Goal: Task Accomplishment & Management: Manage account settings

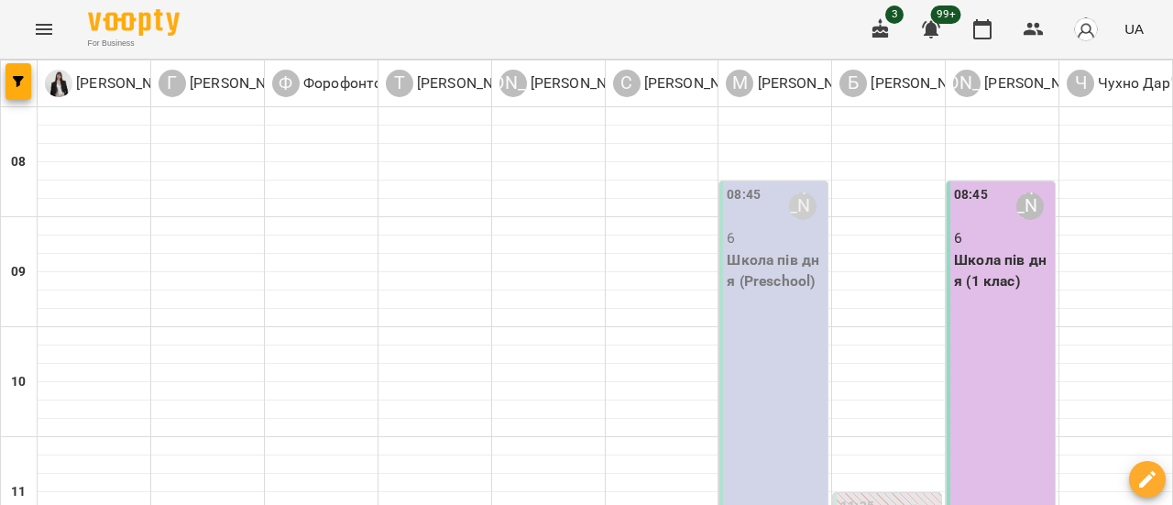
click at [772, 291] on p "Школа пів дня (Preschool)" at bounding box center [775, 270] width 97 height 43
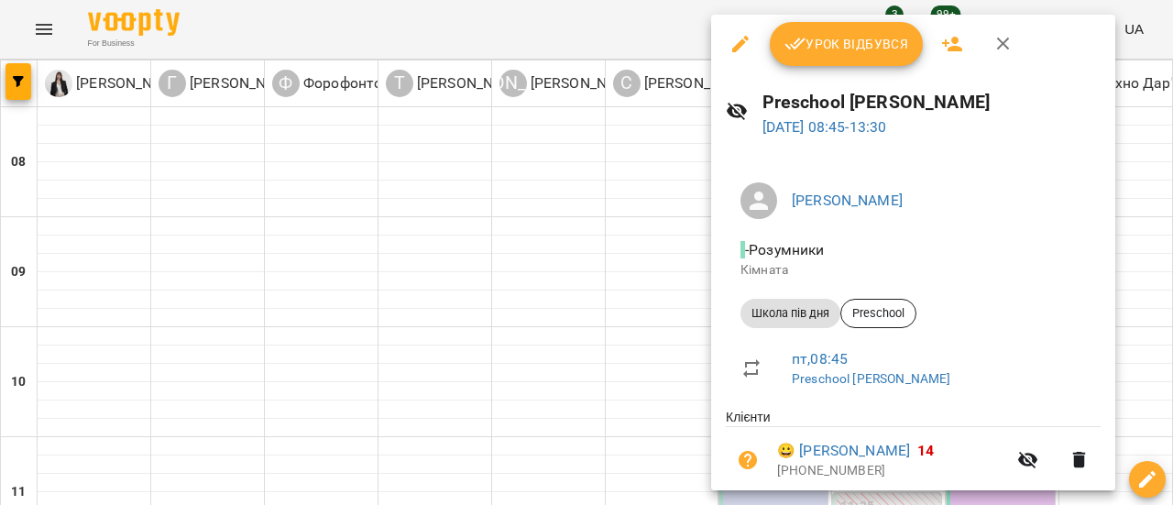
click at [858, 50] on span "Урок відбувся" at bounding box center [847, 44] width 125 height 22
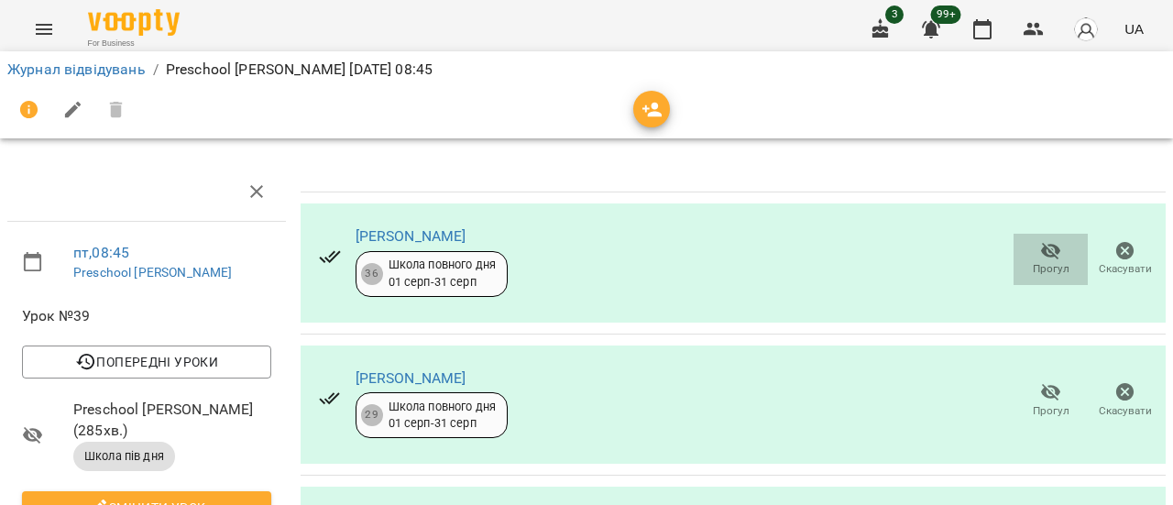
click at [1033, 263] on span "Прогул" at bounding box center [1051, 269] width 37 height 16
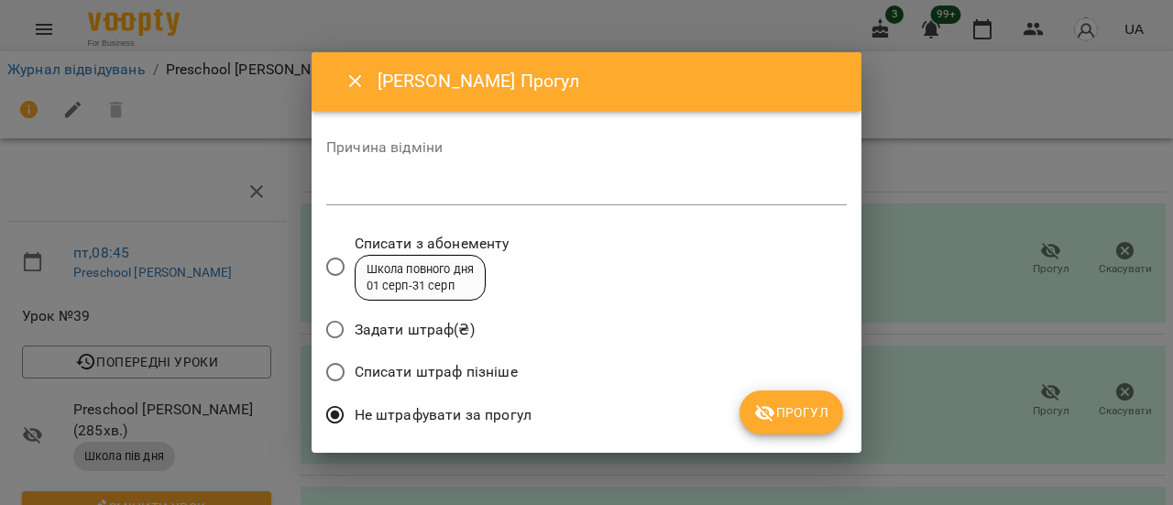
click at [418, 201] on div "*" at bounding box center [586, 190] width 521 height 29
type textarea "********"
click at [809, 418] on span "Прогул" at bounding box center [791, 413] width 74 height 22
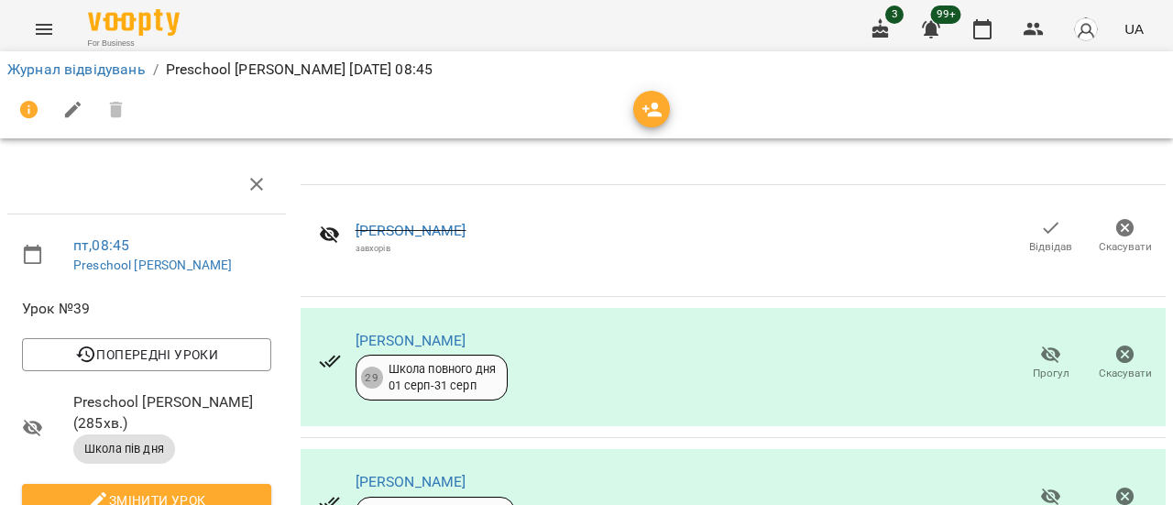
scroll to position [534, 0]
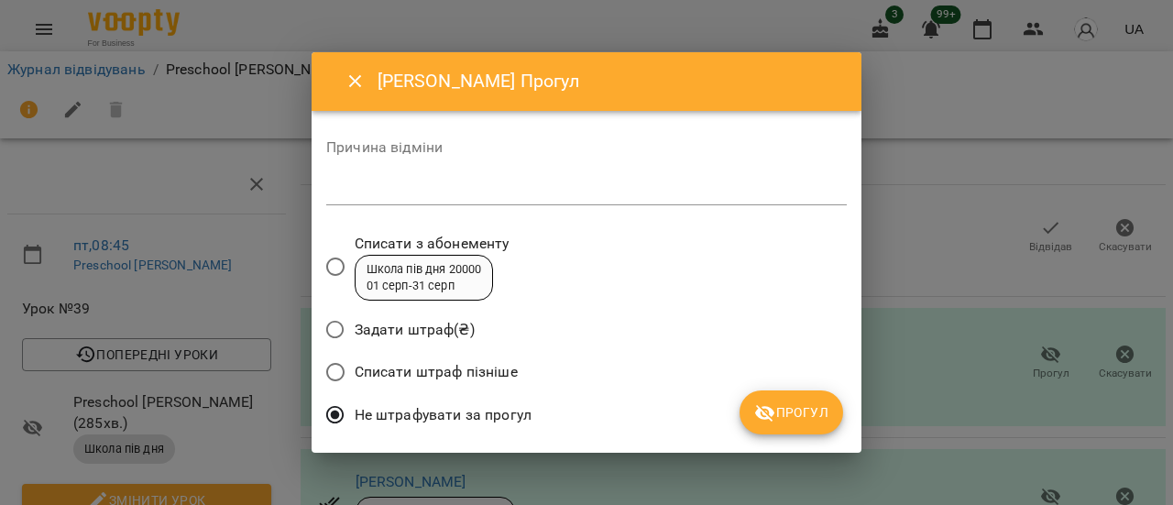
click at [458, 194] on textarea at bounding box center [586, 190] width 521 height 17
type textarea "********"
click at [798, 415] on span "Прогул" at bounding box center [791, 413] width 74 height 22
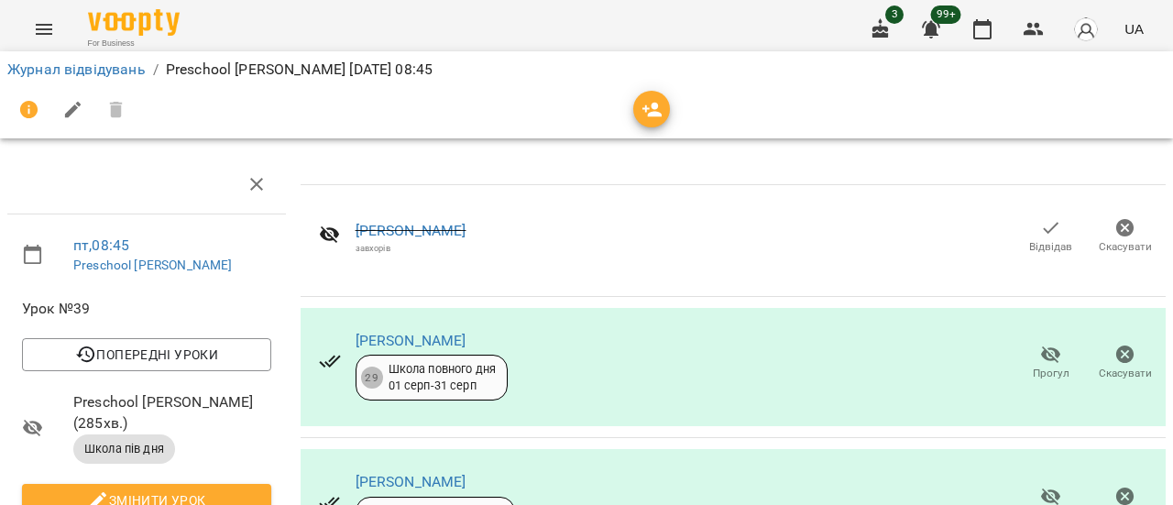
scroll to position [0, 0]
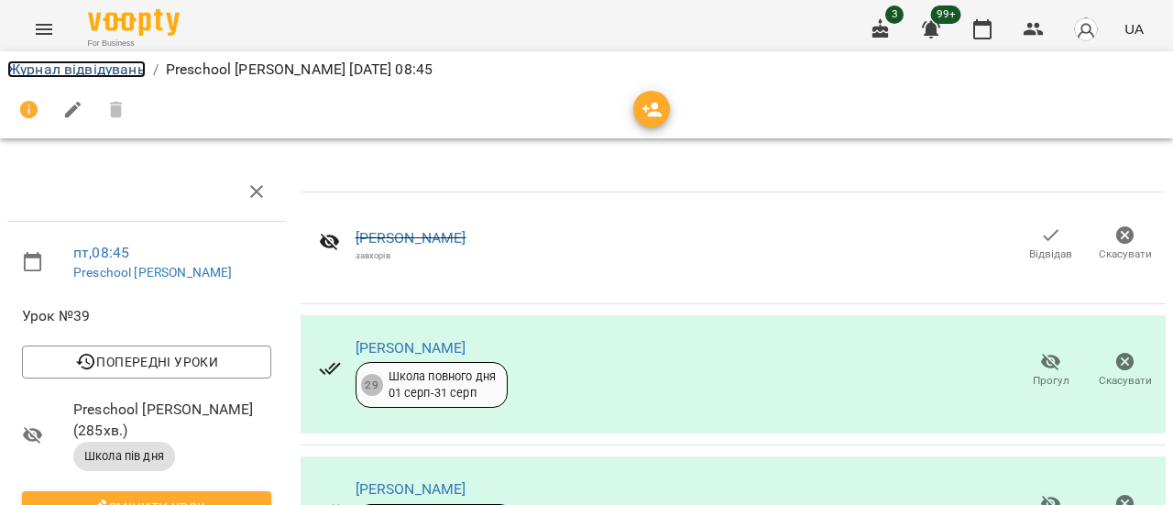
click at [87, 72] on link "Журнал відвідувань" at bounding box center [76, 69] width 138 height 17
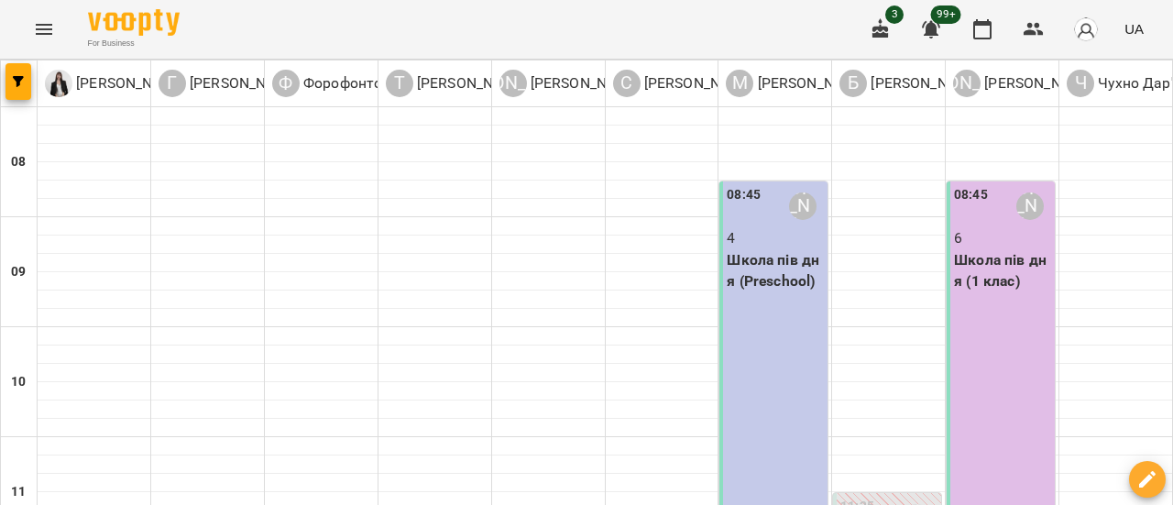
drag, startPoint x: 33, startPoint y: 6, endPoint x: 37, endPoint y: 17, distance: 11.6
click at [33, 16] on div "For Business 3 99+ UA" at bounding box center [586, 29] width 1173 height 59
click at [41, 20] on icon "Menu" at bounding box center [44, 29] width 22 height 22
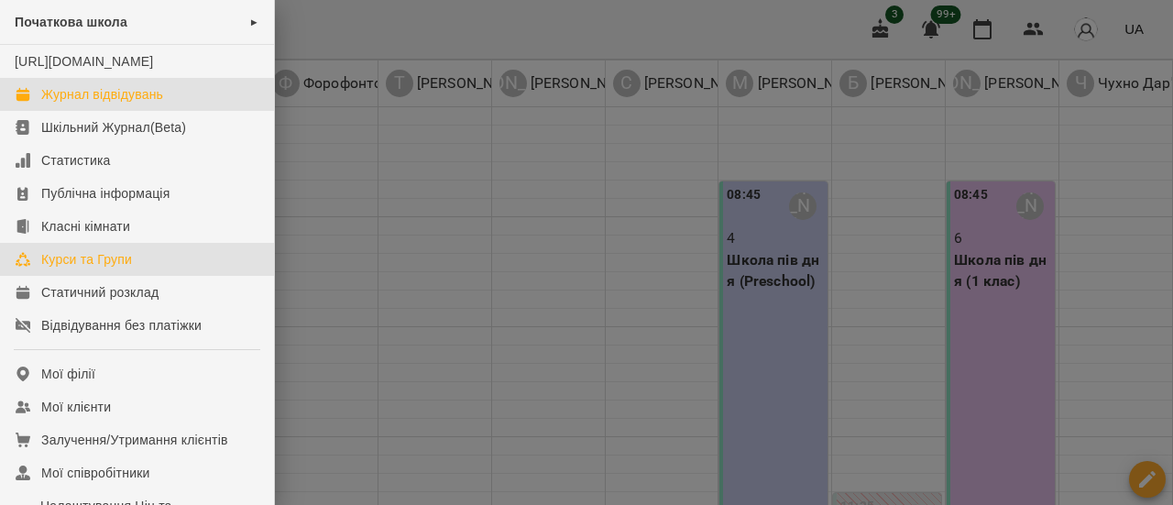
click at [114, 269] on div "Курси та Групи" at bounding box center [86, 259] width 91 height 18
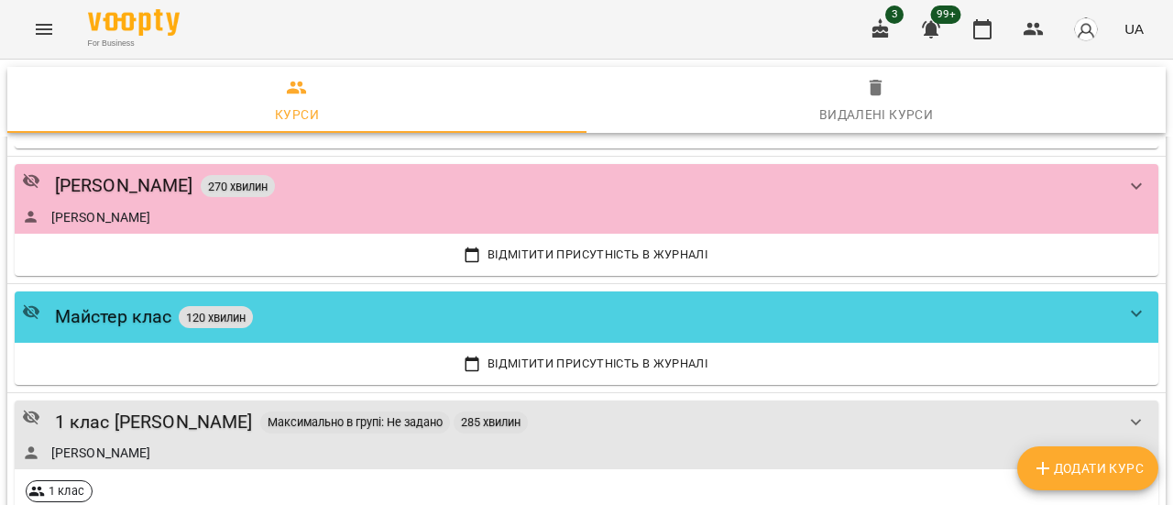
scroll to position [3300, 0]
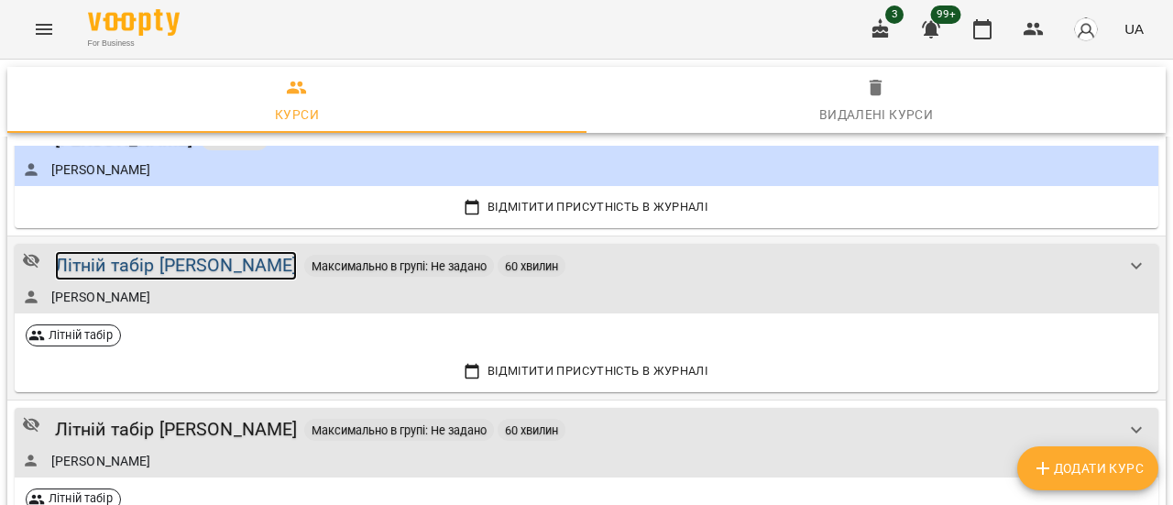
click at [204, 252] on div "Літній табір [PERSON_NAME]" at bounding box center [176, 265] width 243 height 28
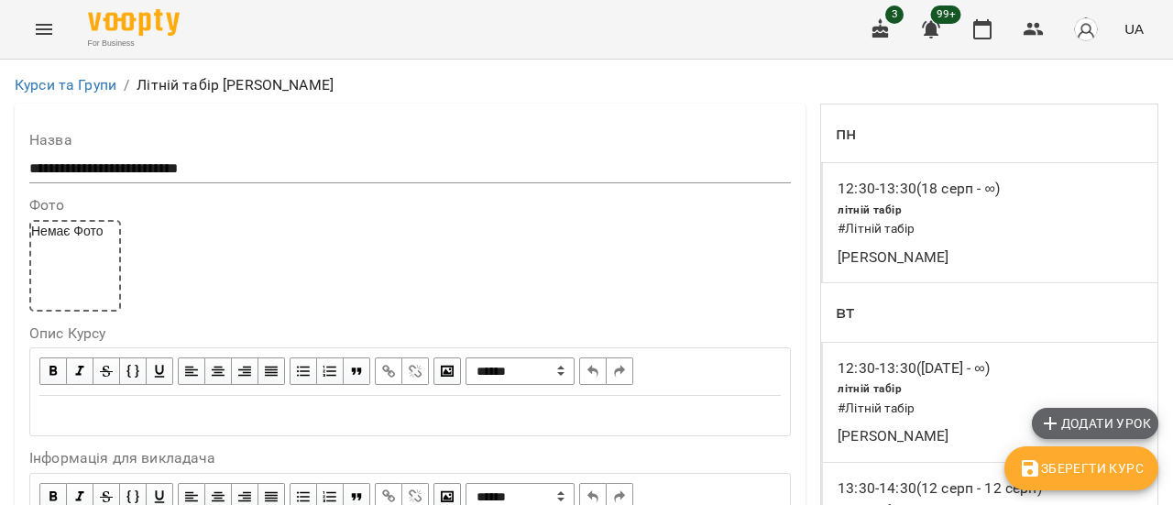
click at [1111, 421] on span "Додати урок" at bounding box center [1096, 424] width 112 height 22
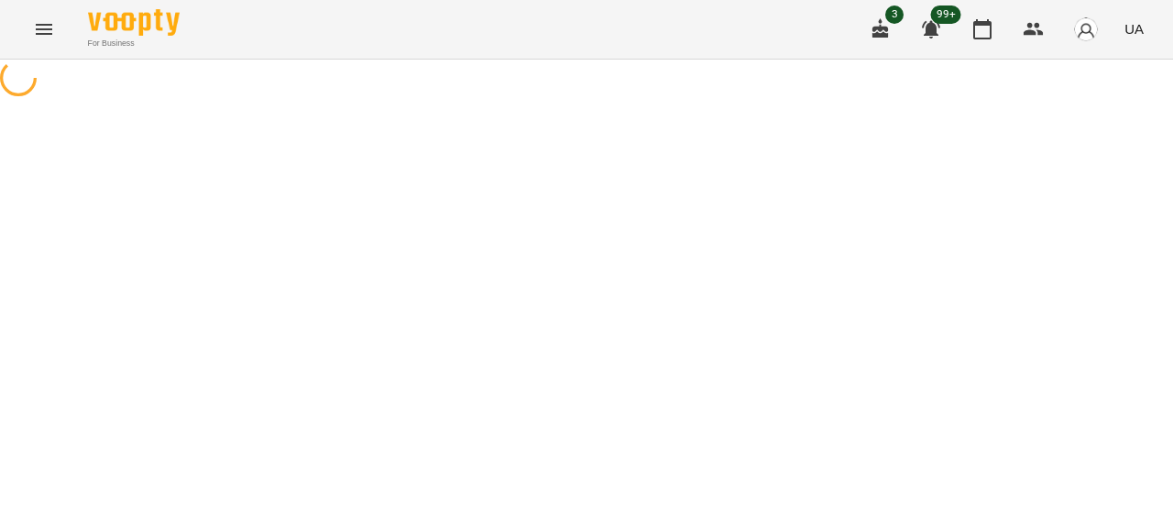
select select "**********"
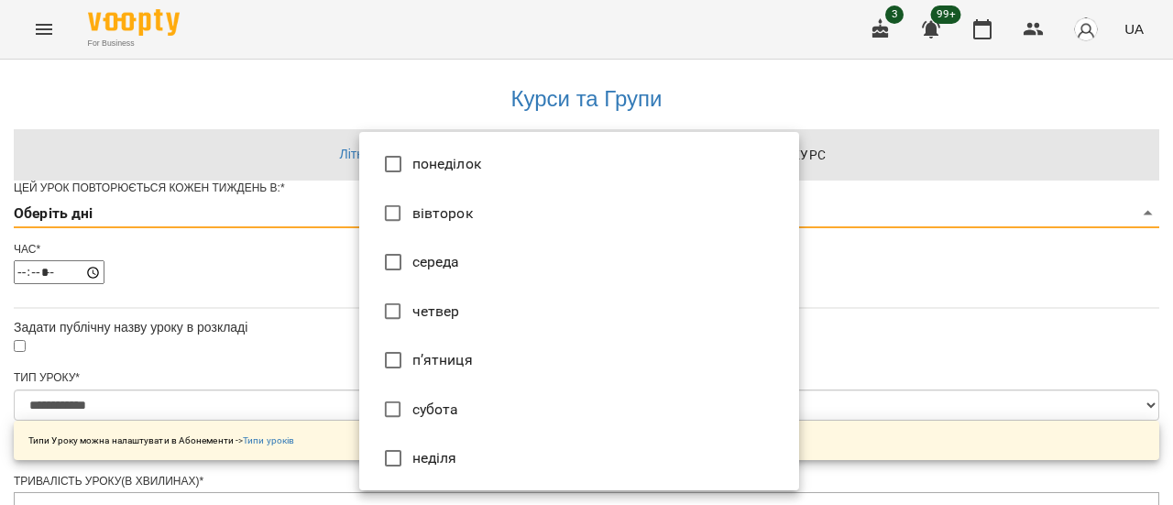
click at [454, 368] on li "п’ятниця" at bounding box center [579, 361] width 440 height 50
type input "*"
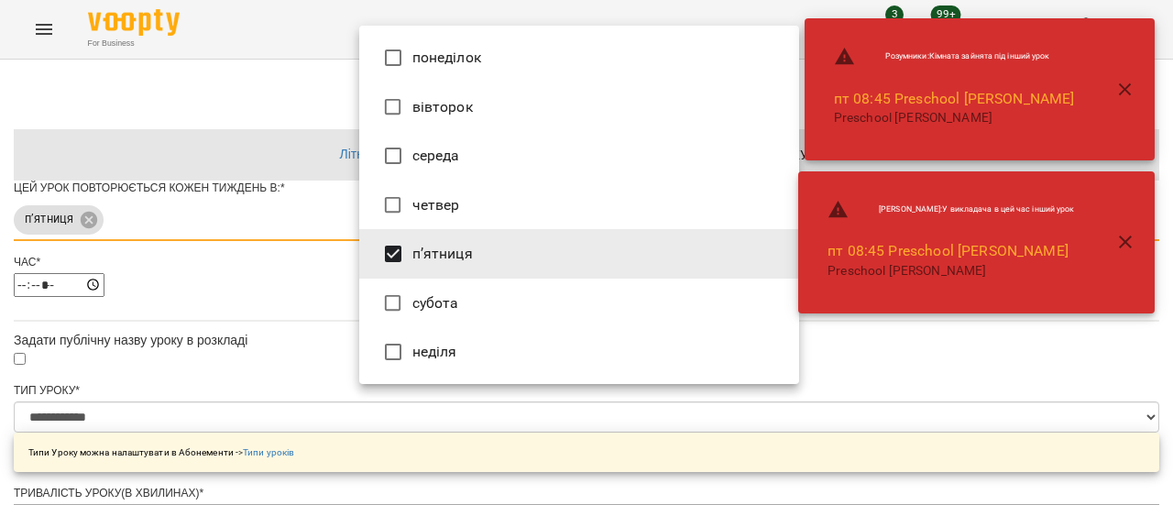
click at [933, 366] on div at bounding box center [586, 252] width 1173 height 505
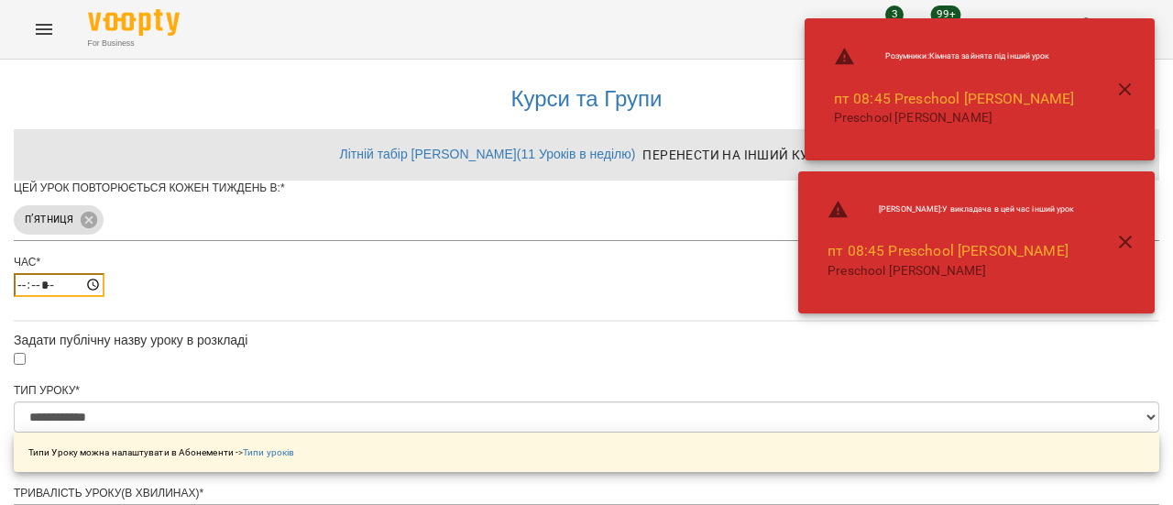
click at [105, 297] on input "*****" at bounding box center [59, 285] width 91 height 24
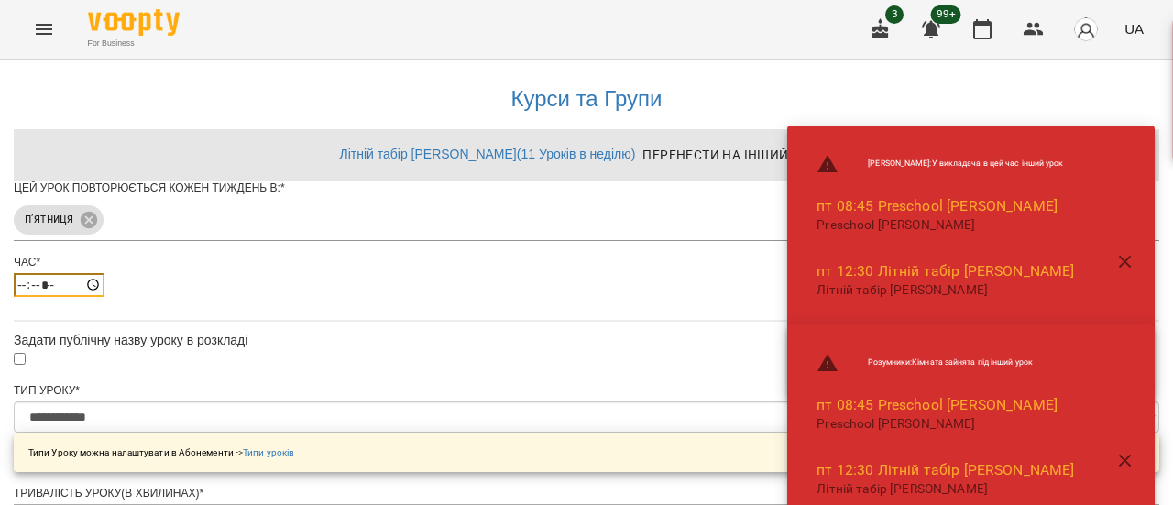
type input "*****"
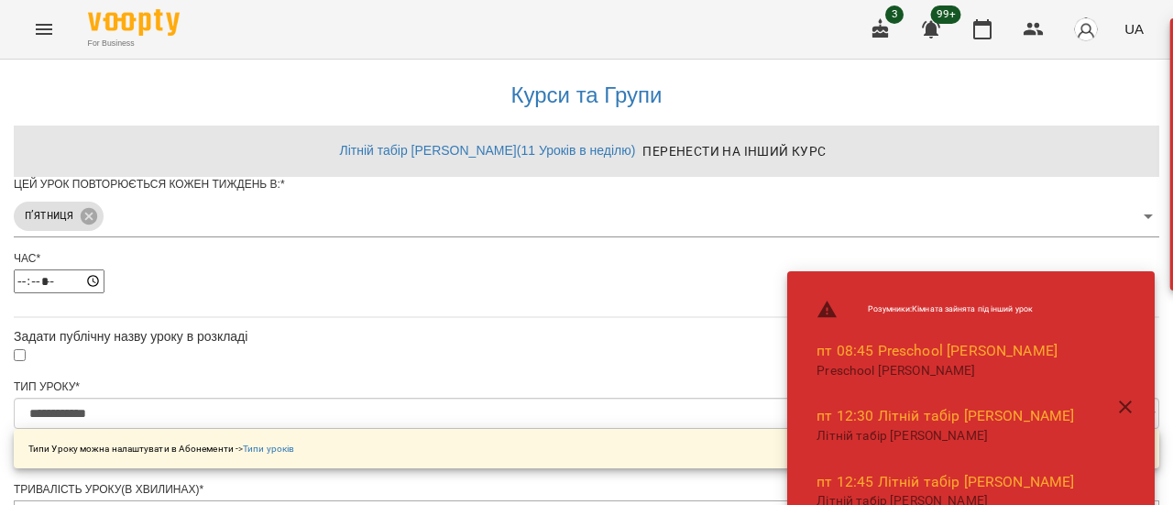
scroll to position [776, 0]
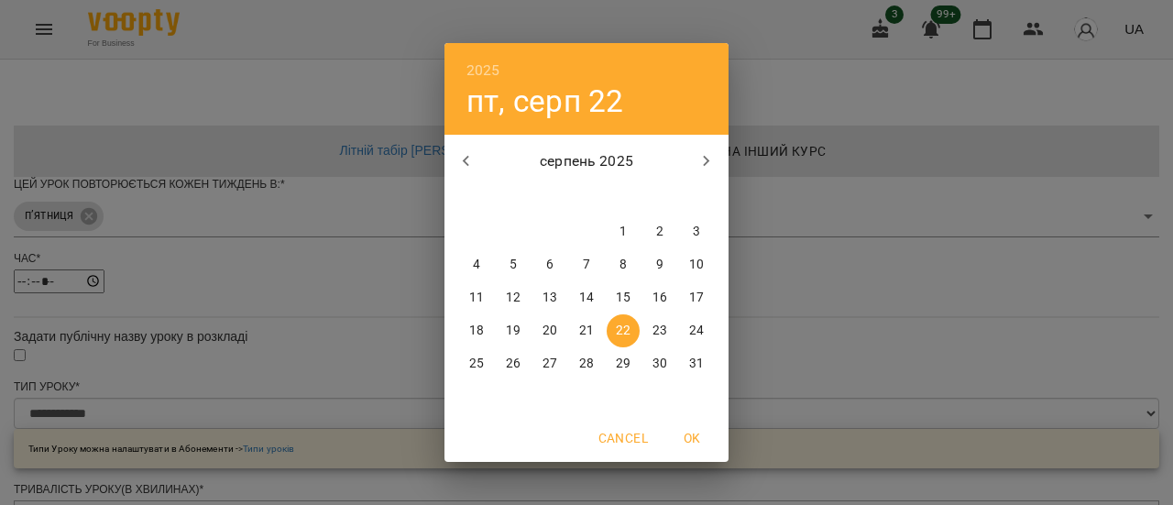
click at [619, 329] on p "22" at bounding box center [623, 331] width 15 height 18
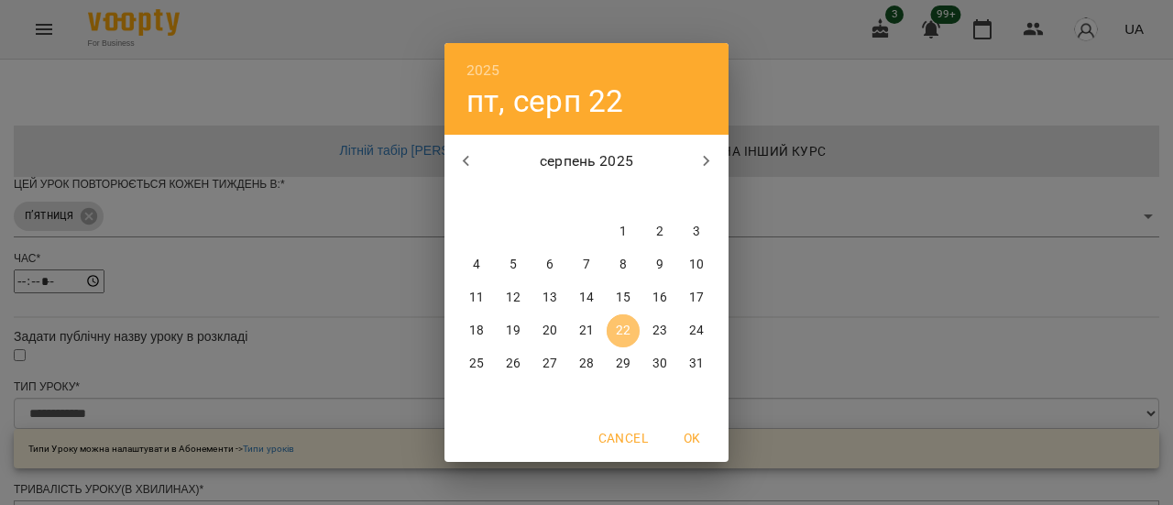
click at [622, 331] on p "22" at bounding box center [623, 331] width 15 height 18
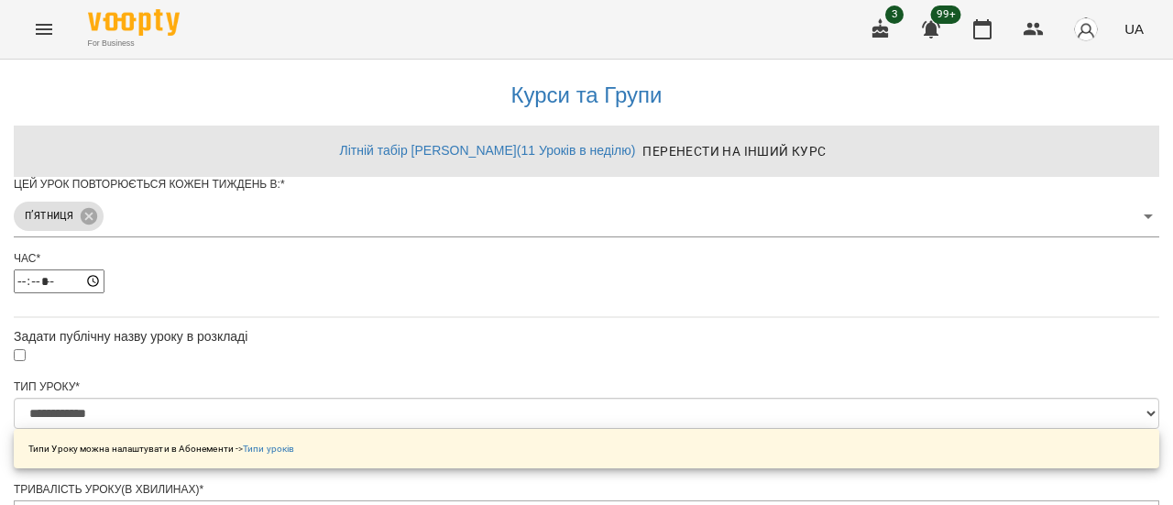
scroll to position [891, 0]
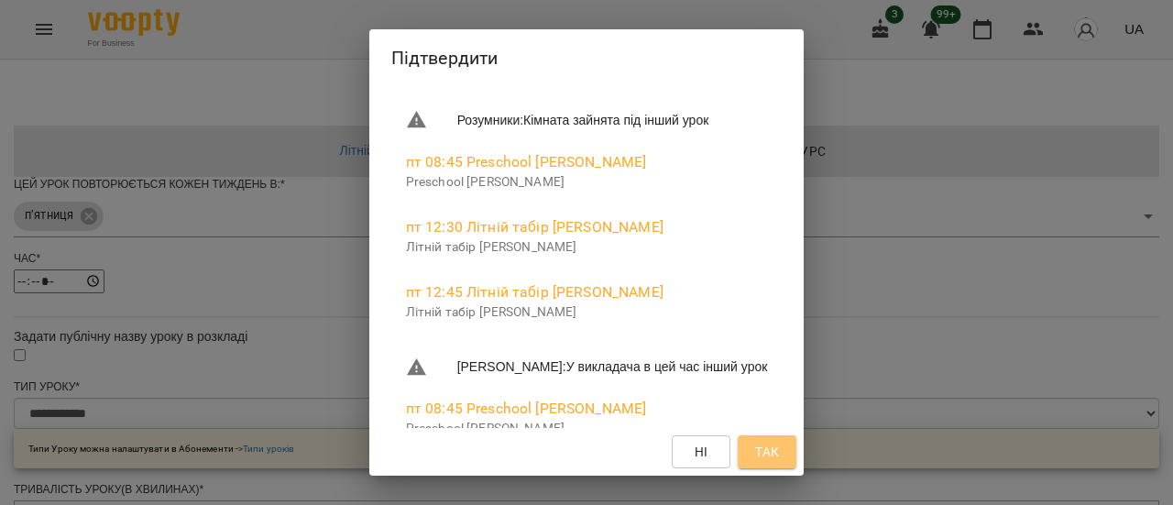
click at [779, 457] on span "Так" at bounding box center [767, 452] width 24 height 22
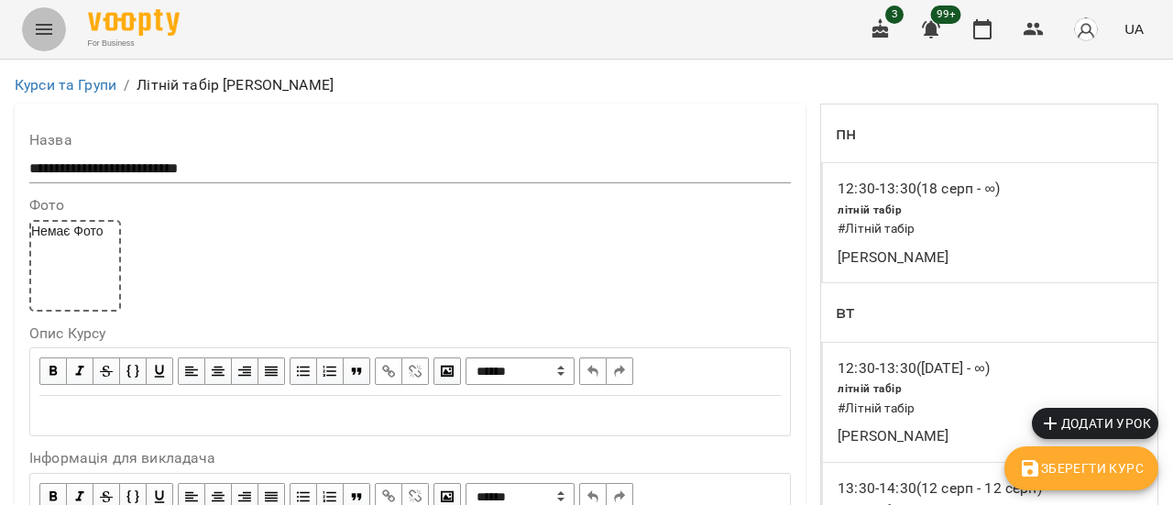
click at [50, 28] on icon "Menu" at bounding box center [44, 29] width 17 height 11
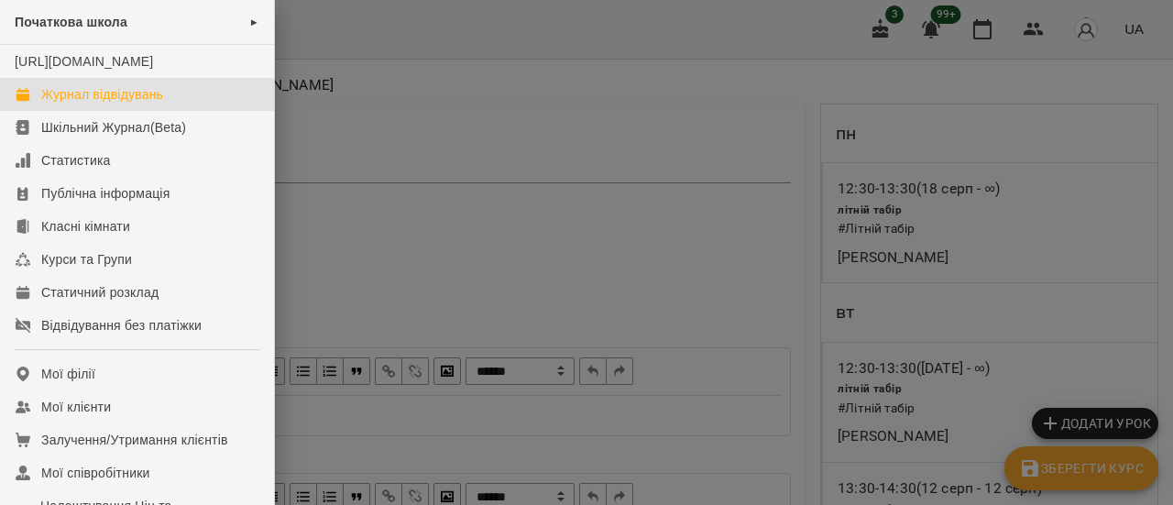
click at [70, 104] on div "Журнал відвідувань" at bounding box center [102, 94] width 122 height 18
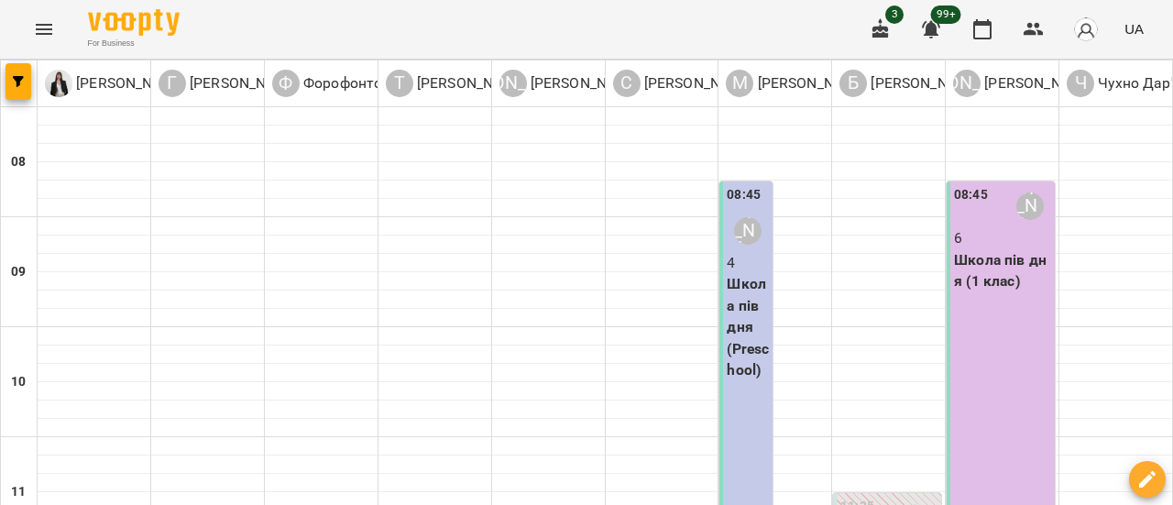
scroll to position [458, 0]
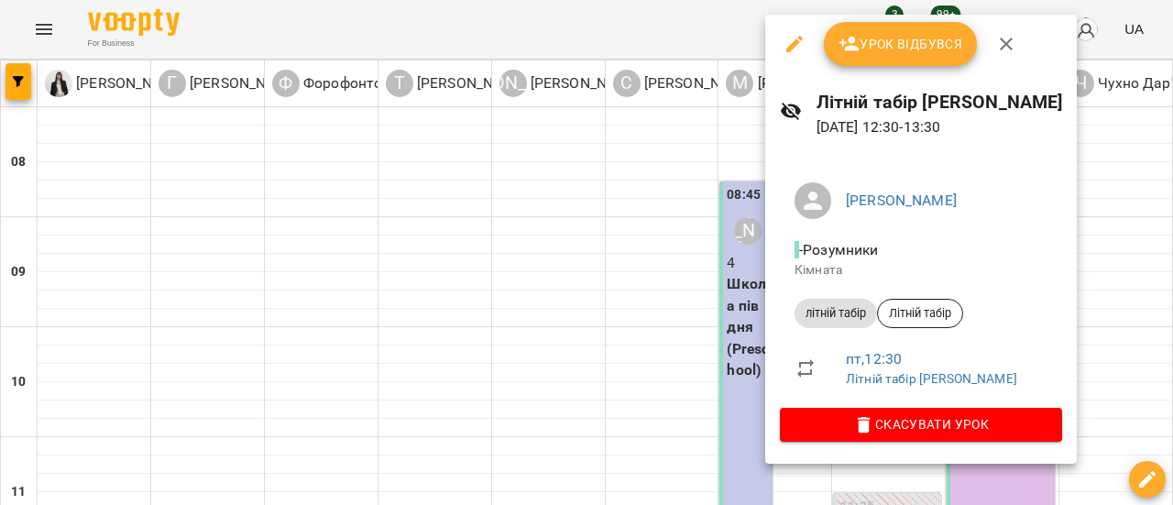
click at [914, 41] on span "Урок відбувся" at bounding box center [901, 44] width 125 height 22
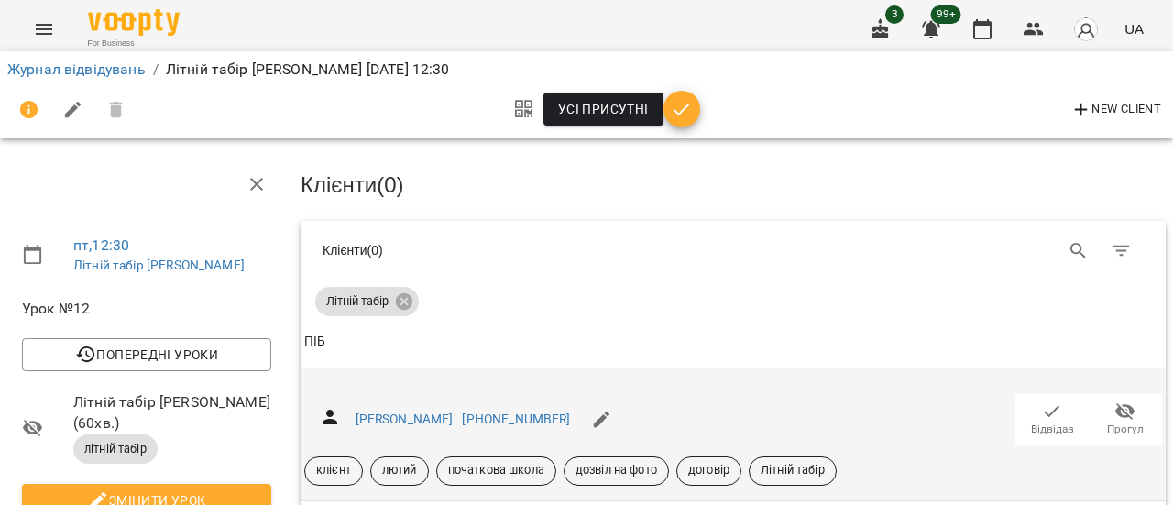
scroll to position [183, 0]
click at [1039, 422] on span "Відвідав" at bounding box center [1052, 430] width 43 height 16
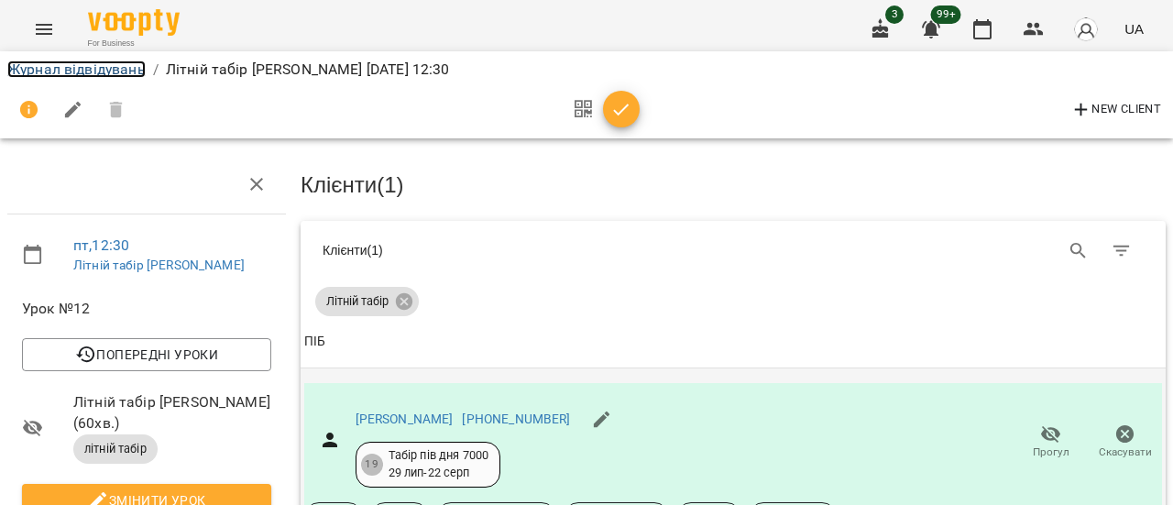
click at [24, 69] on link "Журнал відвідувань" at bounding box center [76, 69] width 138 height 17
